Goal: Information Seeking & Learning: Find specific page/section

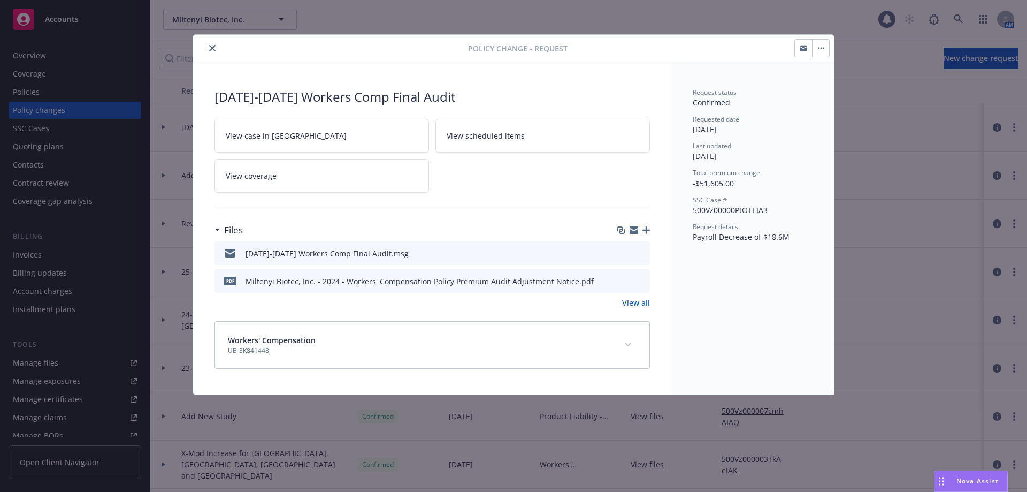
click at [214, 47] on icon "close" at bounding box center [212, 48] width 6 height 6
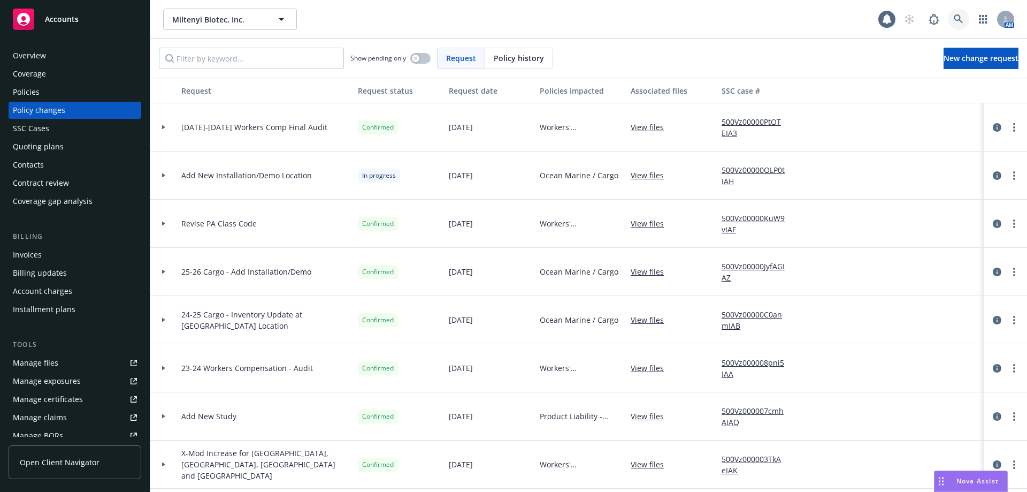
click at [950, 18] on link at bounding box center [958, 19] width 21 height 21
click at [70, 95] on div "Policies" at bounding box center [75, 91] width 124 height 17
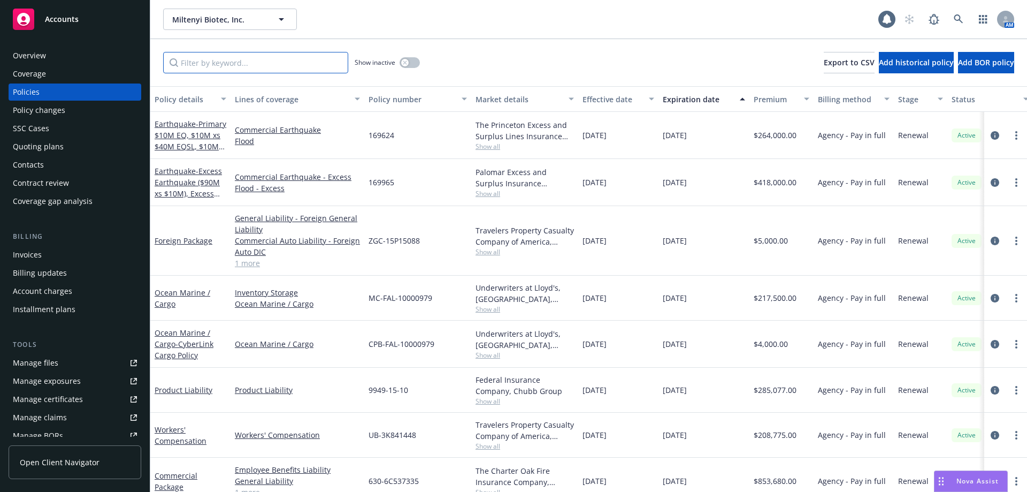
click at [216, 65] on input "Filter by keyword..." at bounding box center [255, 62] width 185 height 21
click at [958, 15] on icon at bounding box center [958, 18] width 9 height 9
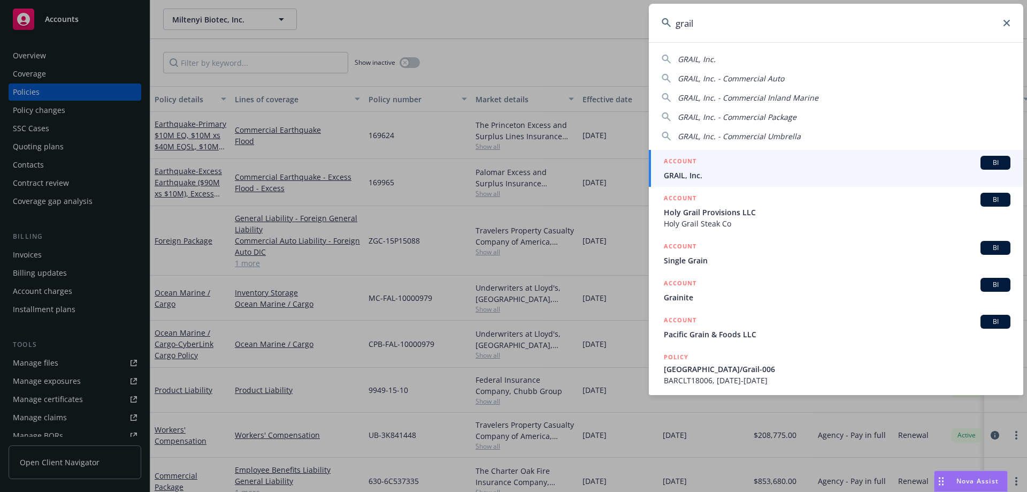
type input "grail"
click at [766, 159] on div "ACCOUNT BI" at bounding box center [837, 163] width 347 height 14
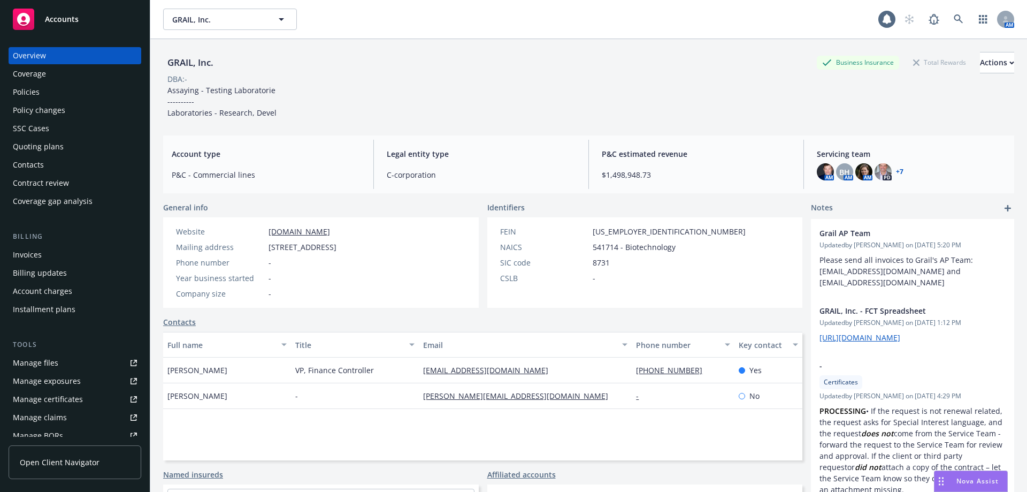
click at [42, 93] on div "Policies" at bounding box center [75, 91] width 124 height 17
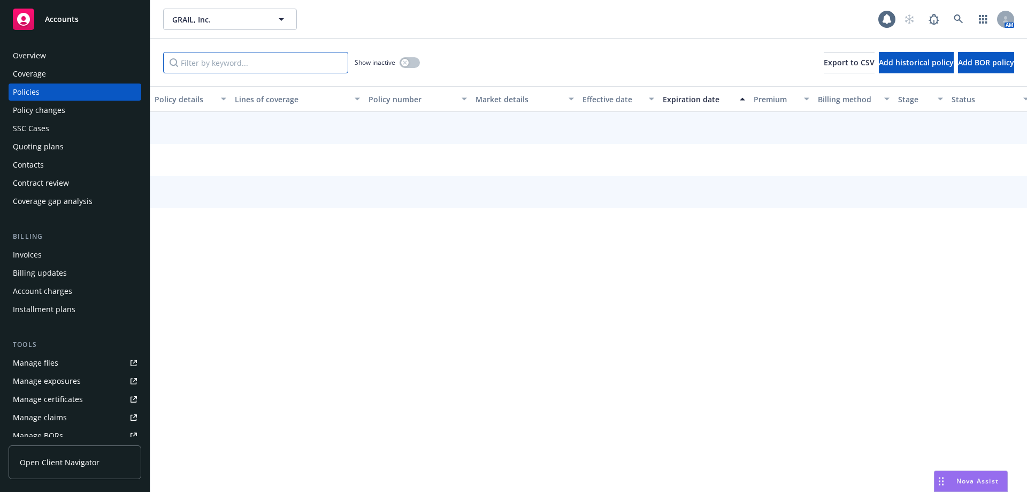
click at [301, 64] on input "Filter by keyword..." at bounding box center [255, 62] width 185 height 21
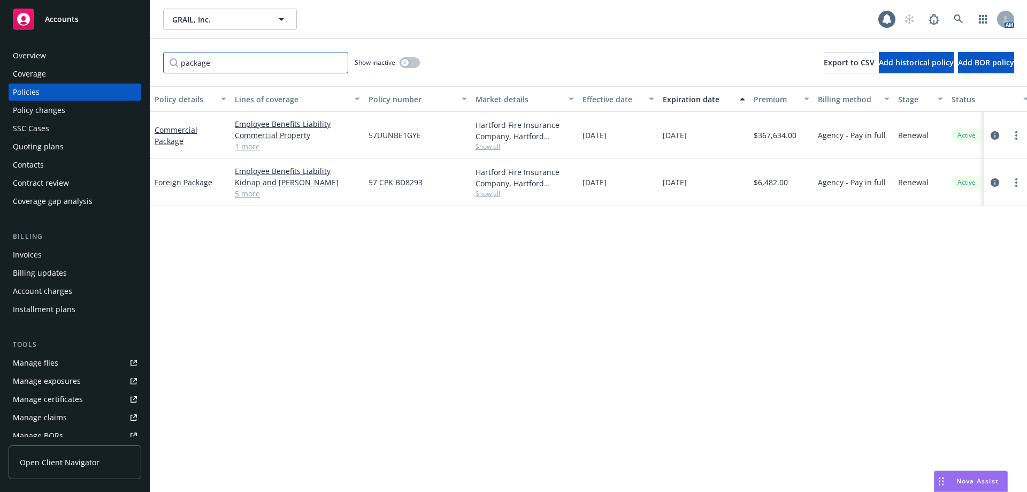
type input "package"
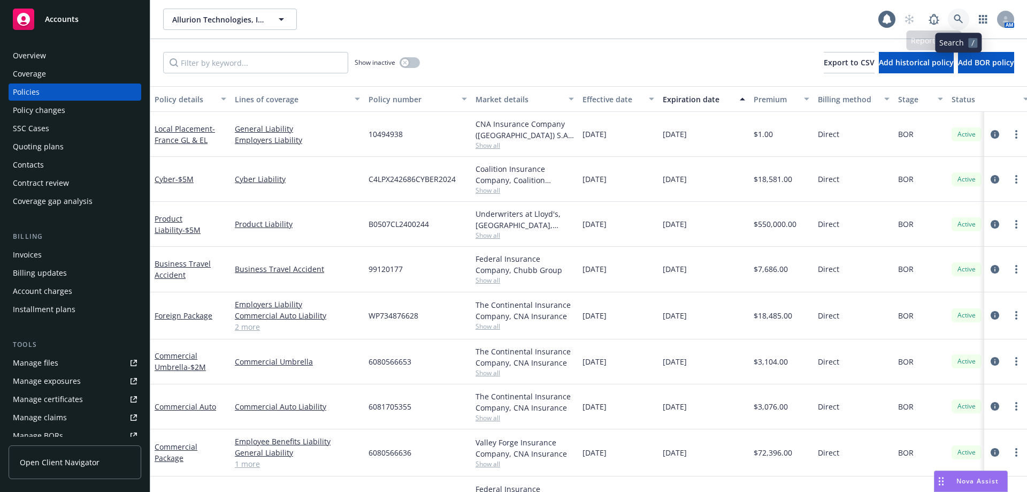
click at [955, 19] on icon at bounding box center [958, 18] width 9 height 9
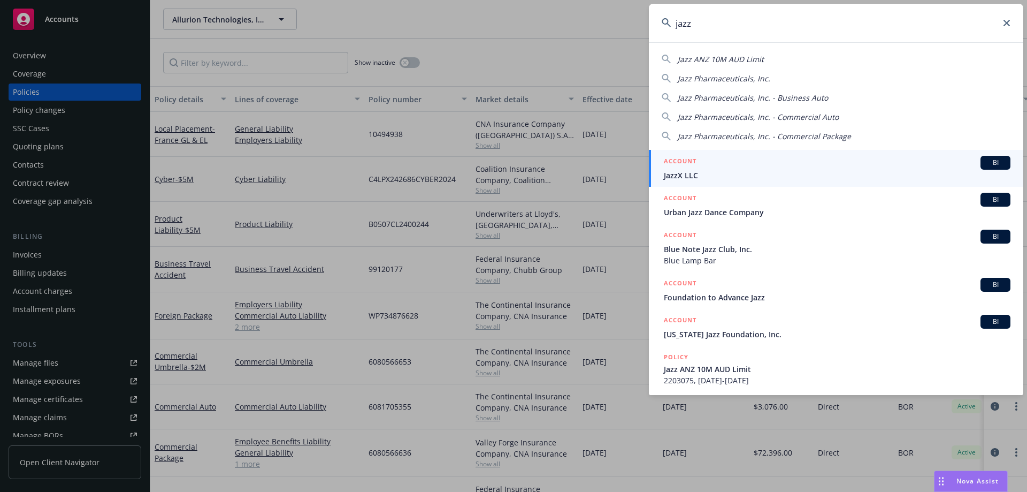
click at [760, 77] on span "Jazz Pharmaceuticals, Inc." at bounding box center [724, 78] width 93 height 10
type input "Jazz Pharmaceuticals, Inc."
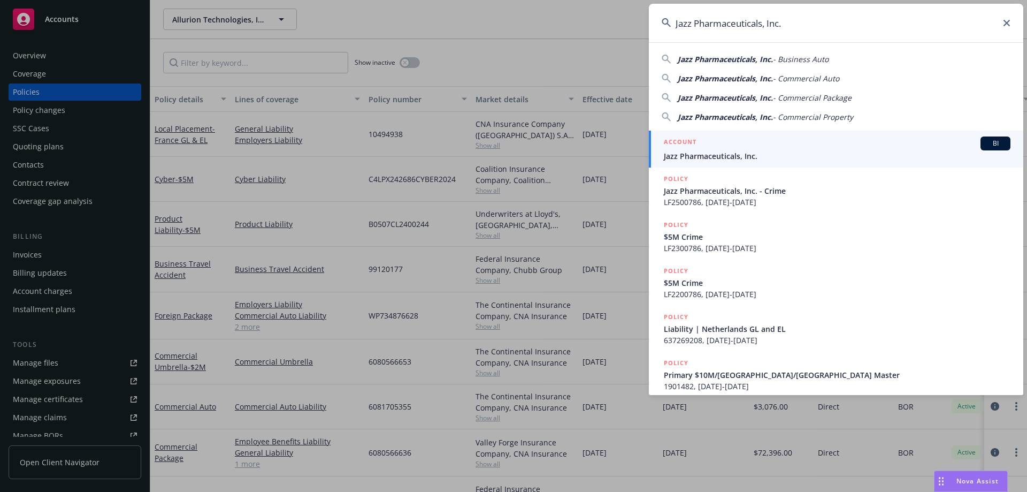
click at [726, 155] on span "Jazz Pharmaceuticals, Inc." at bounding box center [837, 155] width 347 height 11
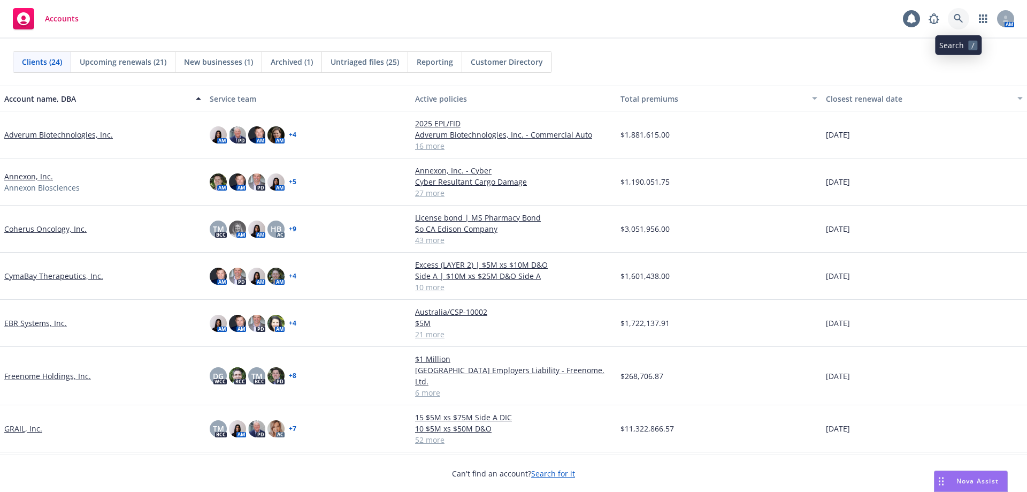
click at [961, 18] on icon at bounding box center [959, 19] width 10 height 10
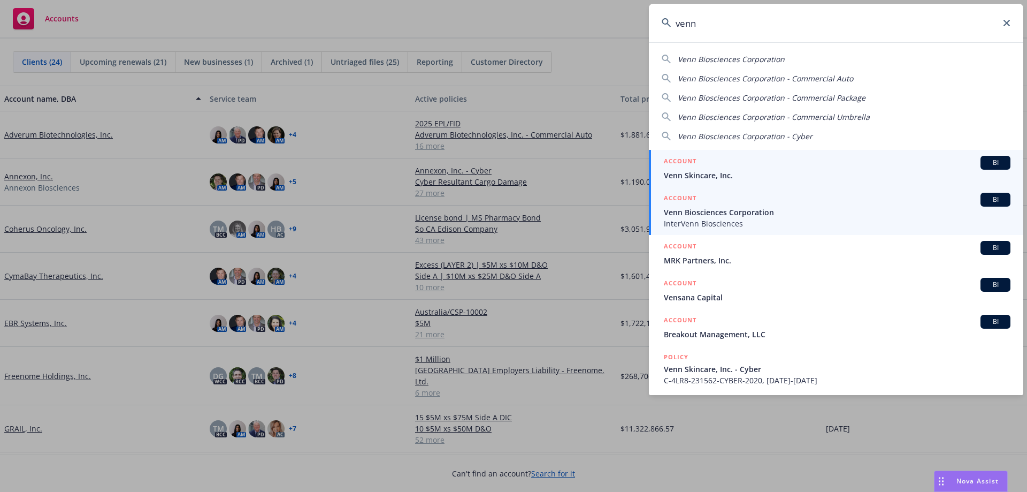
type input "venn"
click at [757, 219] on span "InterVenn Biosciences" at bounding box center [837, 223] width 347 height 11
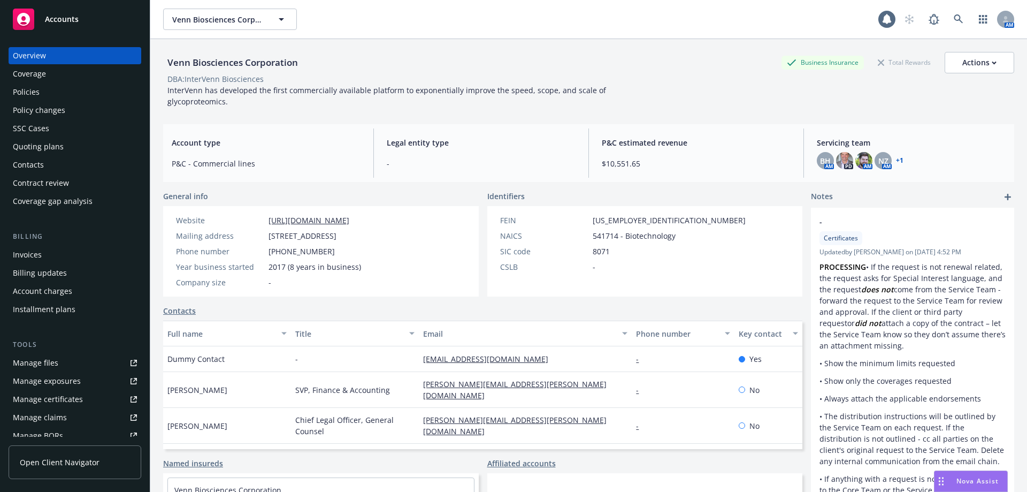
click at [41, 95] on div "Policies" at bounding box center [75, 91] width 124 height 17
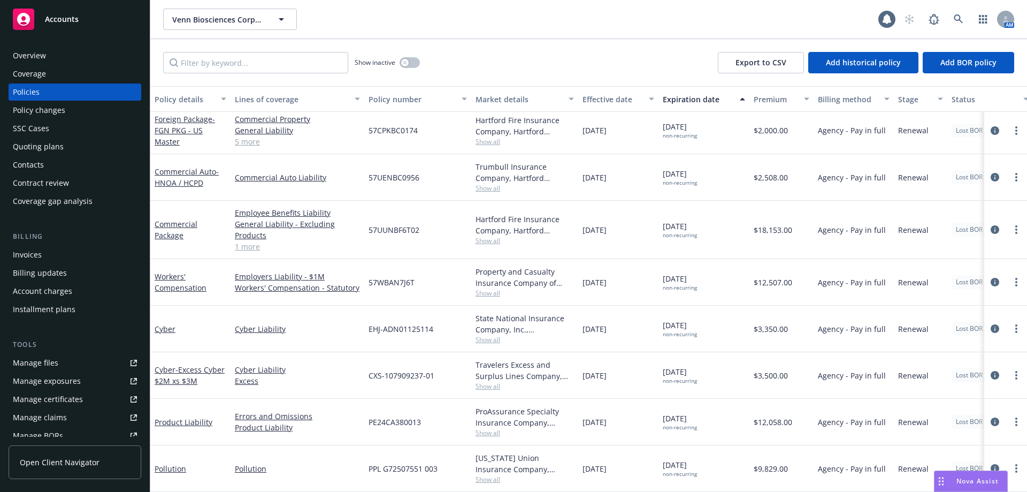
scroll to position [59, 0]
click at [194, 417] on link "Product Liability" at bounding box center [184, 422] width 58 height 10
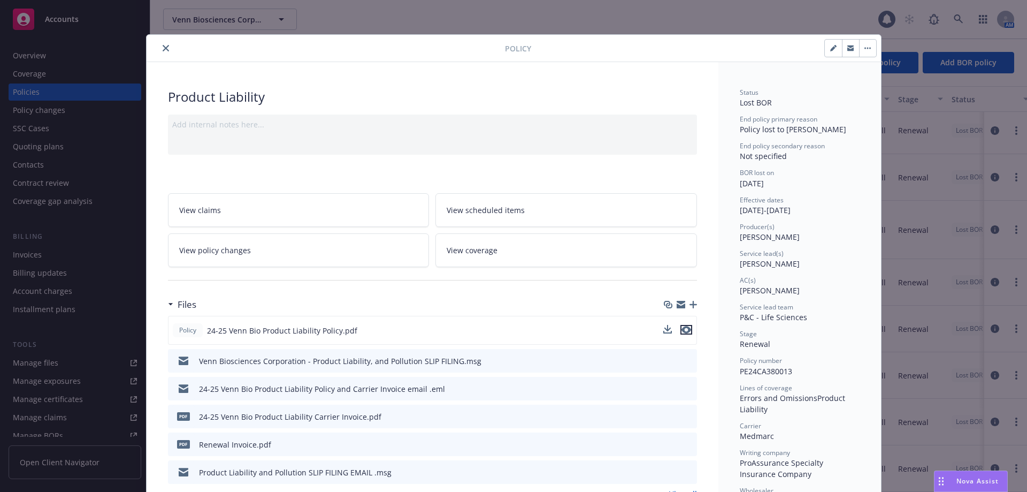
click at [683, 329] on icon "preview file" at bounding box center [687, 329] width 10 height 7
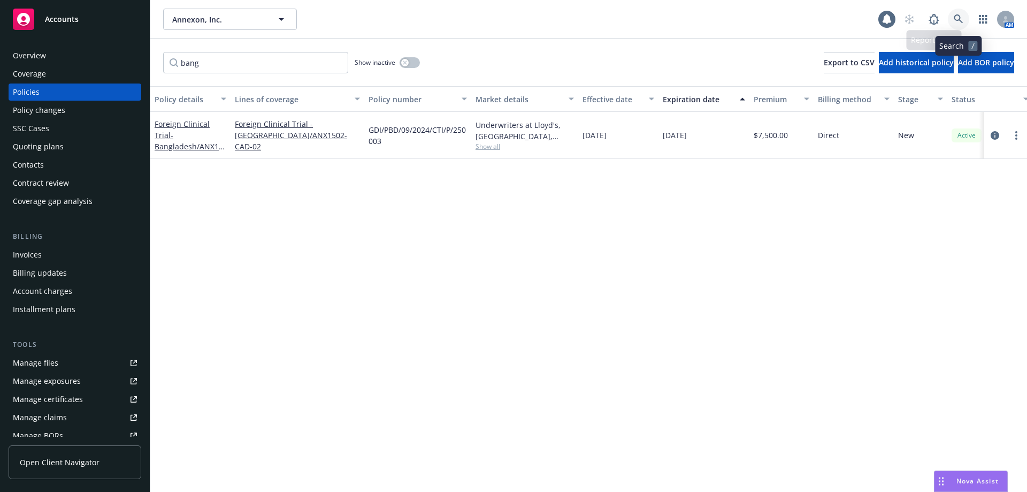
click at [957, 15] on icon at bounding box center [958, 18] width 9 height 9
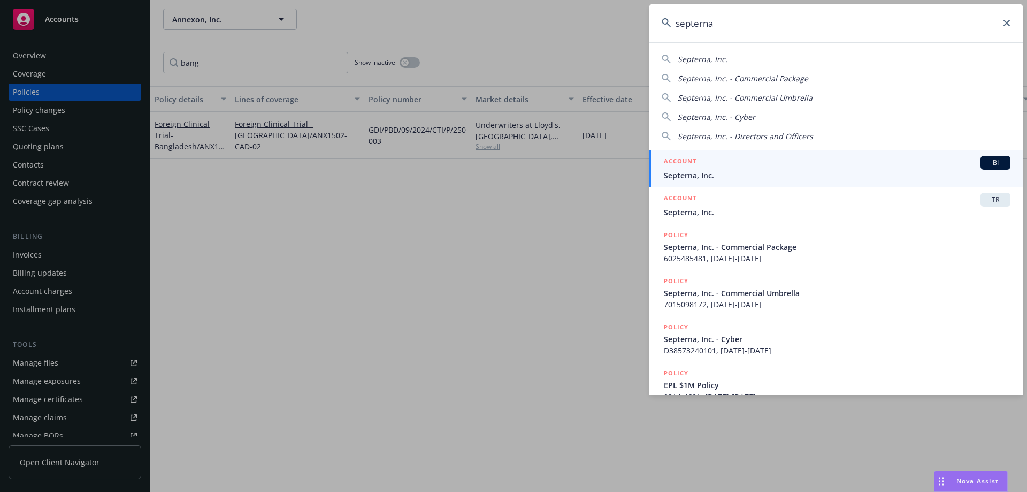
type input "septerna"
click at [737, 172] on span "Septerna, Inc." at bounding box center [837, 175] width 347 height 11
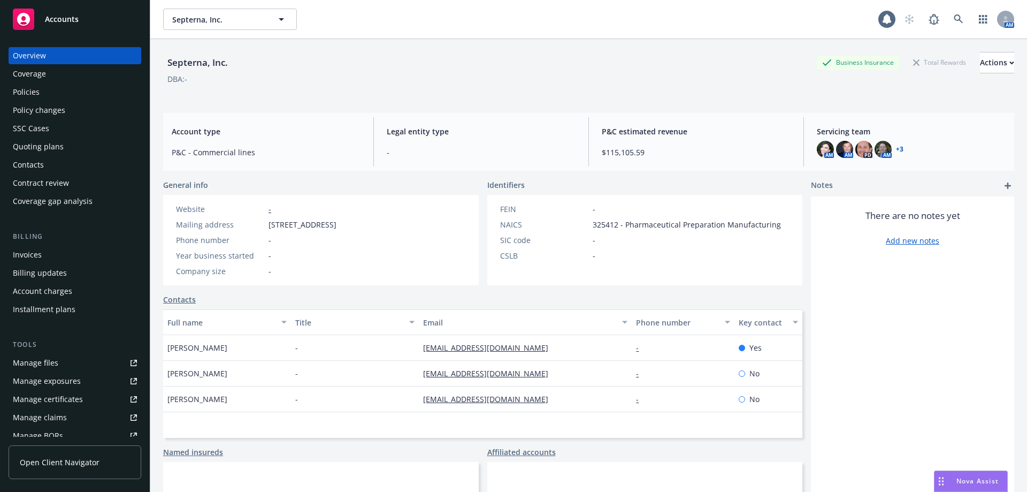
click at [48, 86] on div "Policies" at bounding box center [75, 91] width 124 height 17
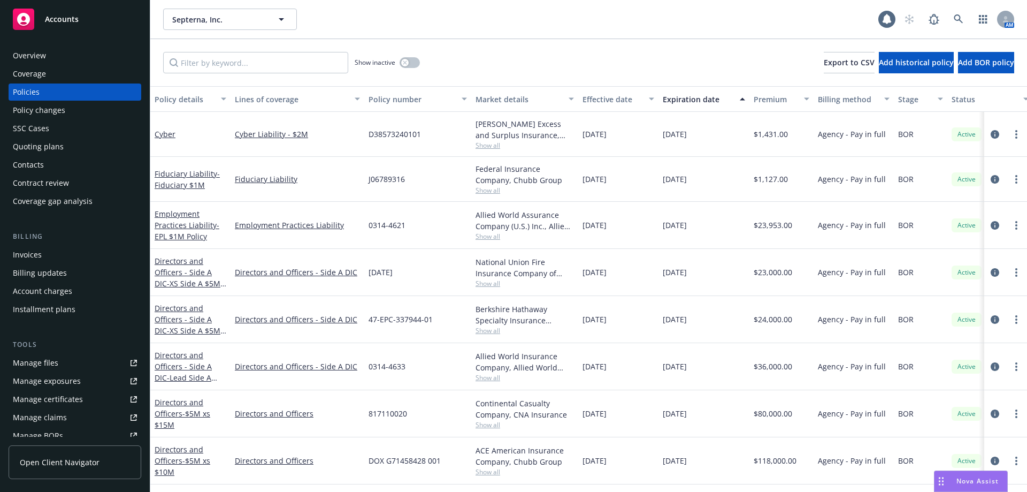
click at [500, 143] on span "Show all" at bounding box center [525, 145] width 98 height 9
click at [964, 21] on link at bounding box center [958, 19] width 21 height 21
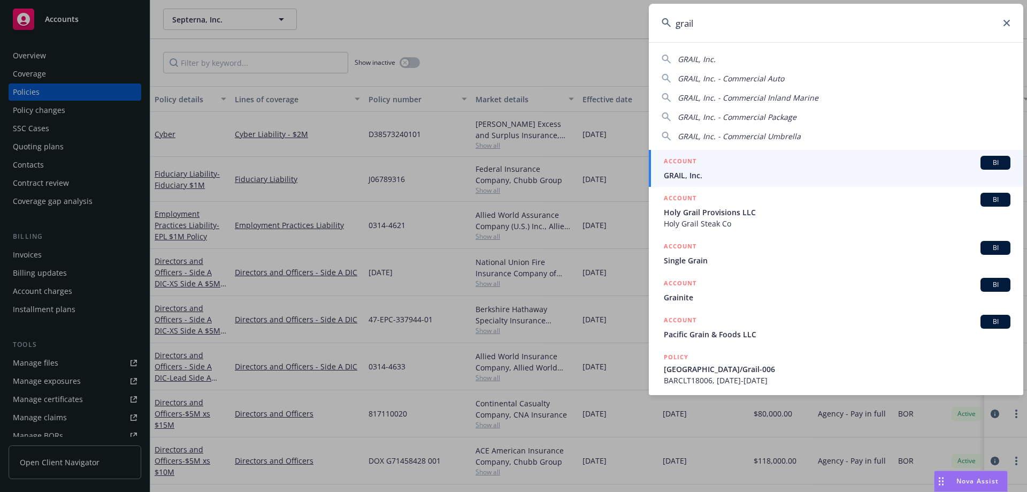
type input "grail"
click at [693, 171] on span "GRAIL, Inc." at bounding box center [837, 175] width 347 height 11
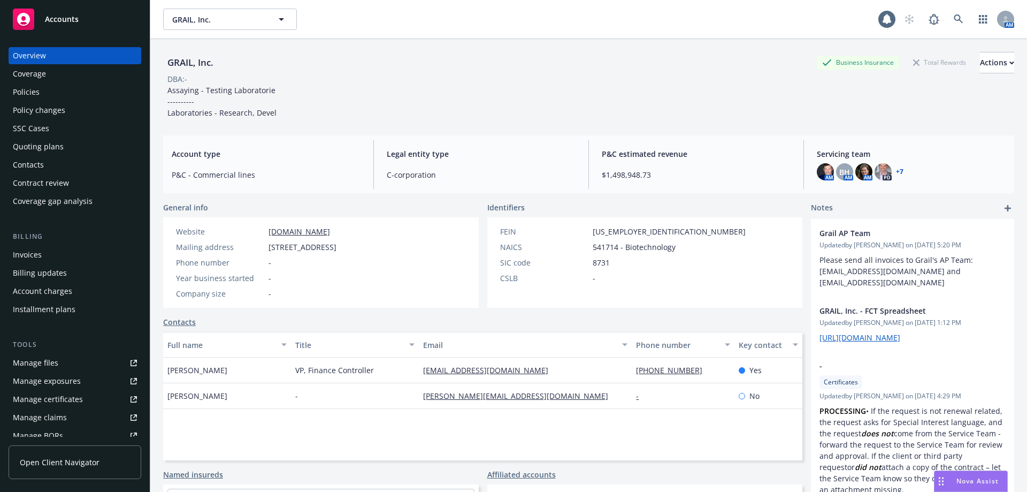
click at [98, 90] on div "Policies" at bounding box center [75, 91] width 124 height 17
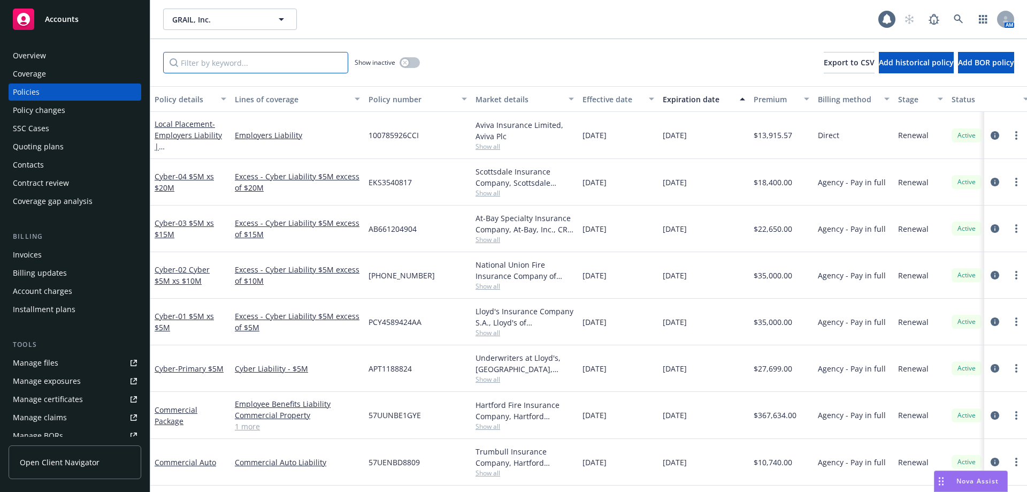
click at [236, 68] on input "Filter by keyword..." at bounding box center [255, 62] width 185 height 21
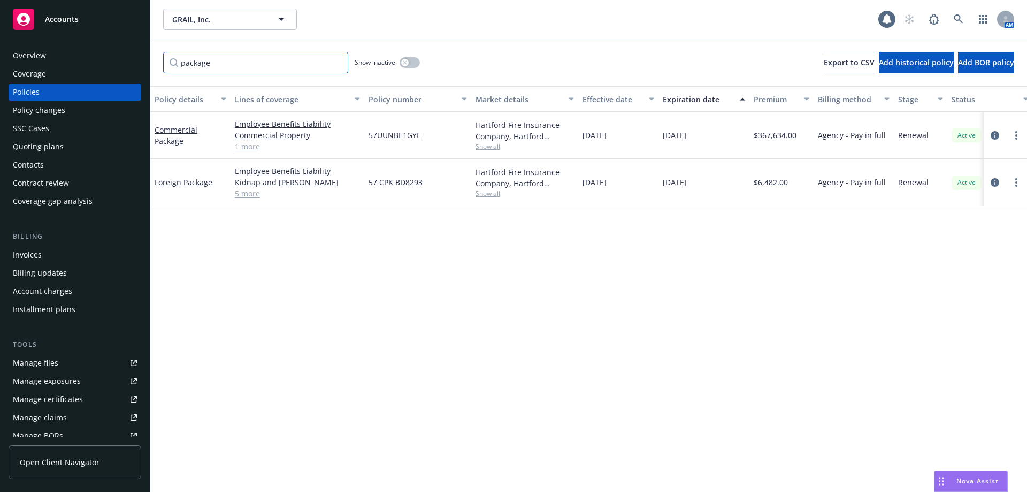
drag, startPoint x: 236, startPoint y: 68, endPoint x: 60, endPoint y: 54, distance: 176.1
click at [60, 54] on div "Accounts Overview Coverage Policies Policy changes SSC Cases Quoting plans Cont…" at bounding box center [513, 246] width 1027 height 492
drag, startPoint x: 240, startPoint y: 60, endPoint x: 55, endPoint y: 44, distance: 186.3
click at [55, 45] on div "Accounts Overview Coverage Policies Policy changes SSC Cases Quoting plans Cont…" at bounding box center [513, 246] width 1027 height 492
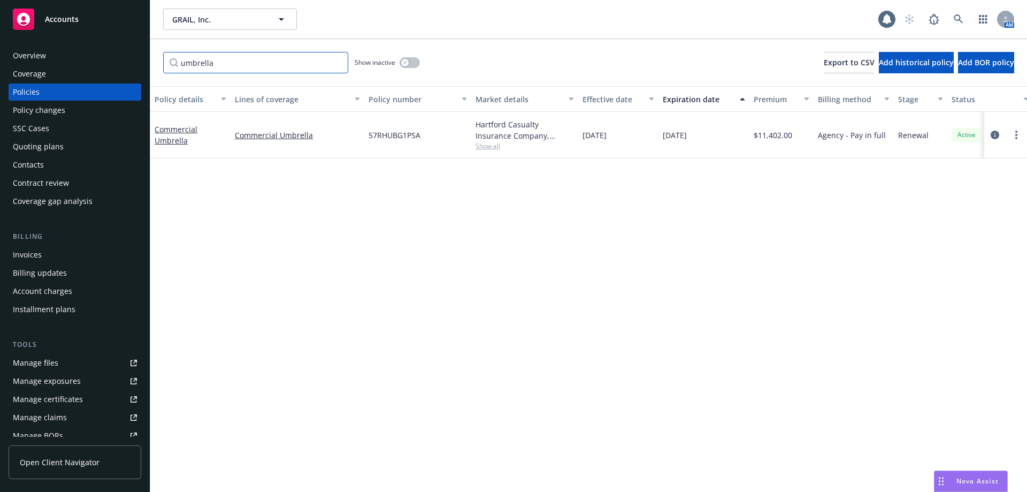
drag, startPoint x: 96, startPoint y: 55, endPoint x: -22, endPoint y: 49, distance: 118.4
click at [0, 49] on html "Accounts Overview Coverage Policies Policy changes SSC Cases Quoting plans Cont…" at bounding box center [513, 246] width 1027 height 492
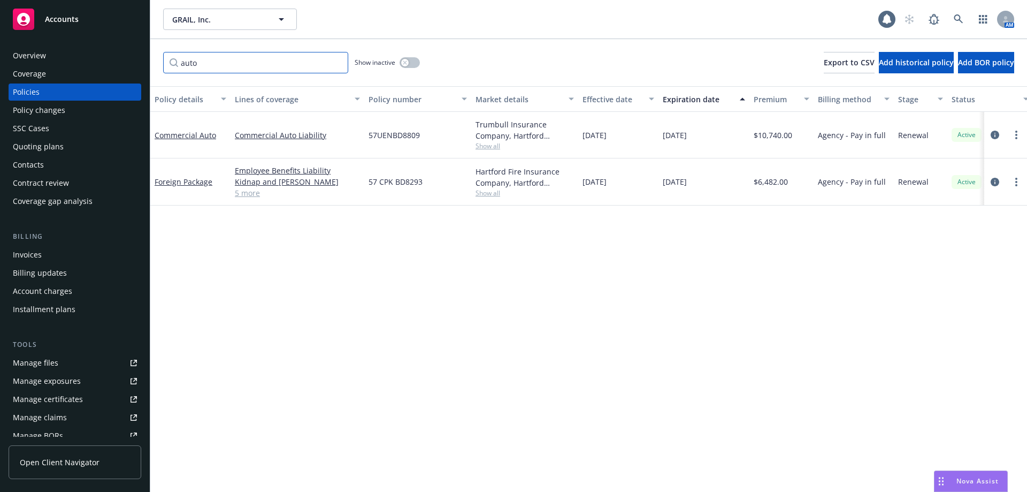
type input "auto"
